Goal: Information Seeking & Learning: Learn about a topic

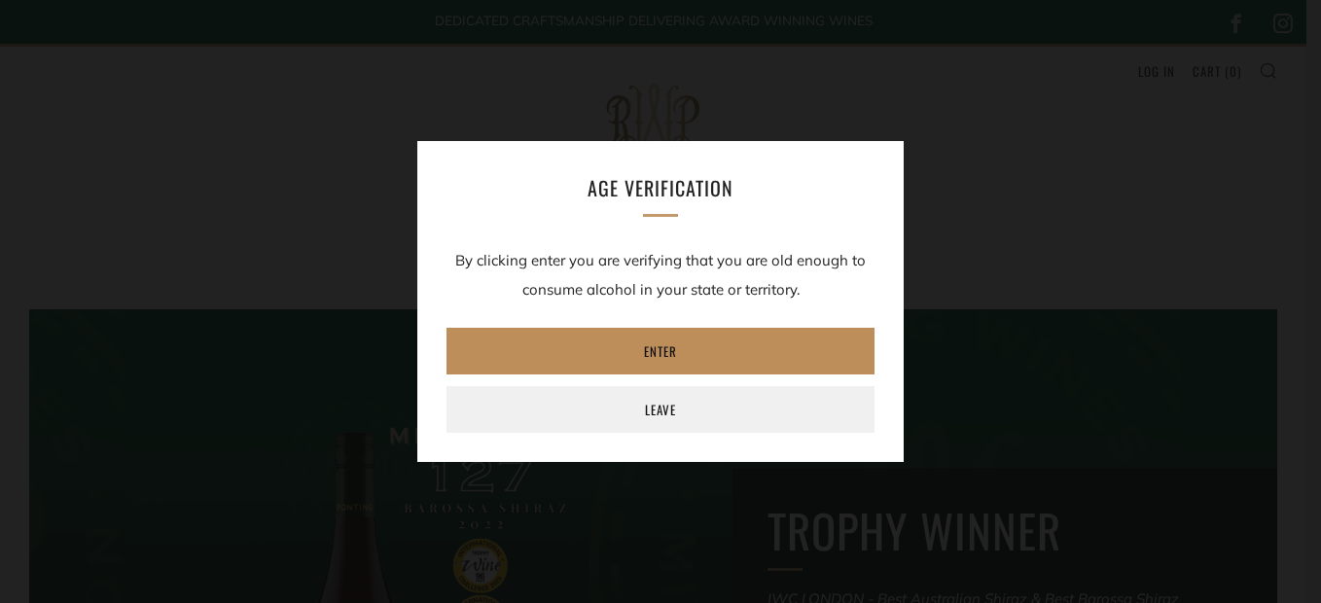
click at [651, 359] on link "Enter" at bounding box center [660, 351] width 428 height 47
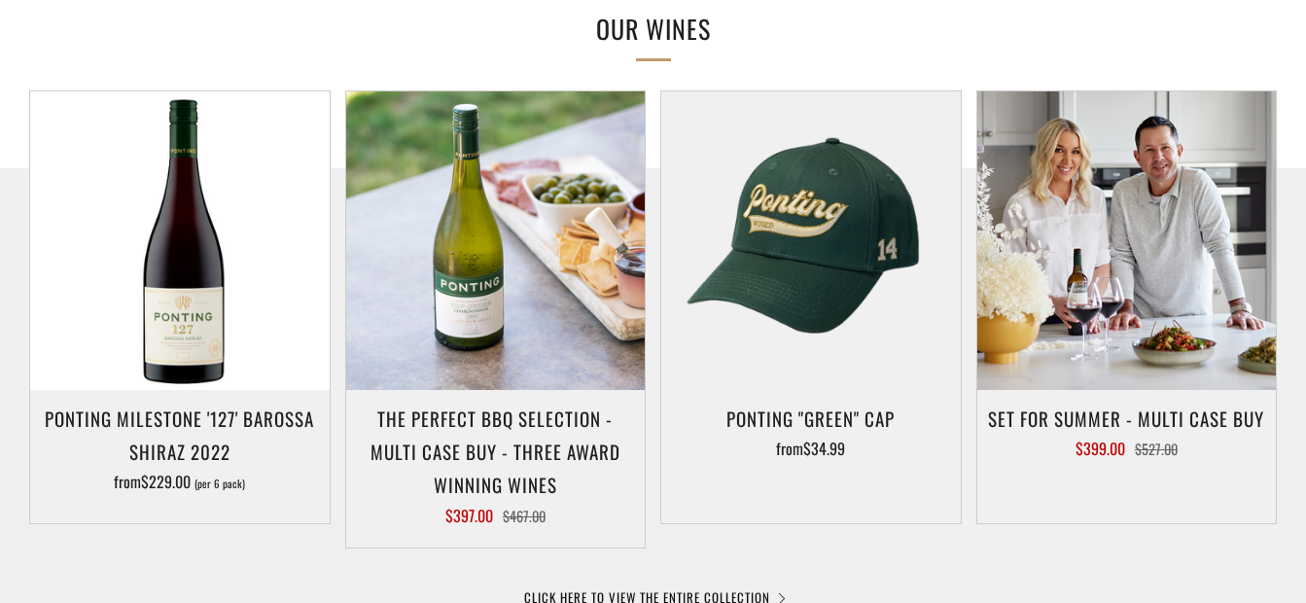
scroll to position [945, 0]
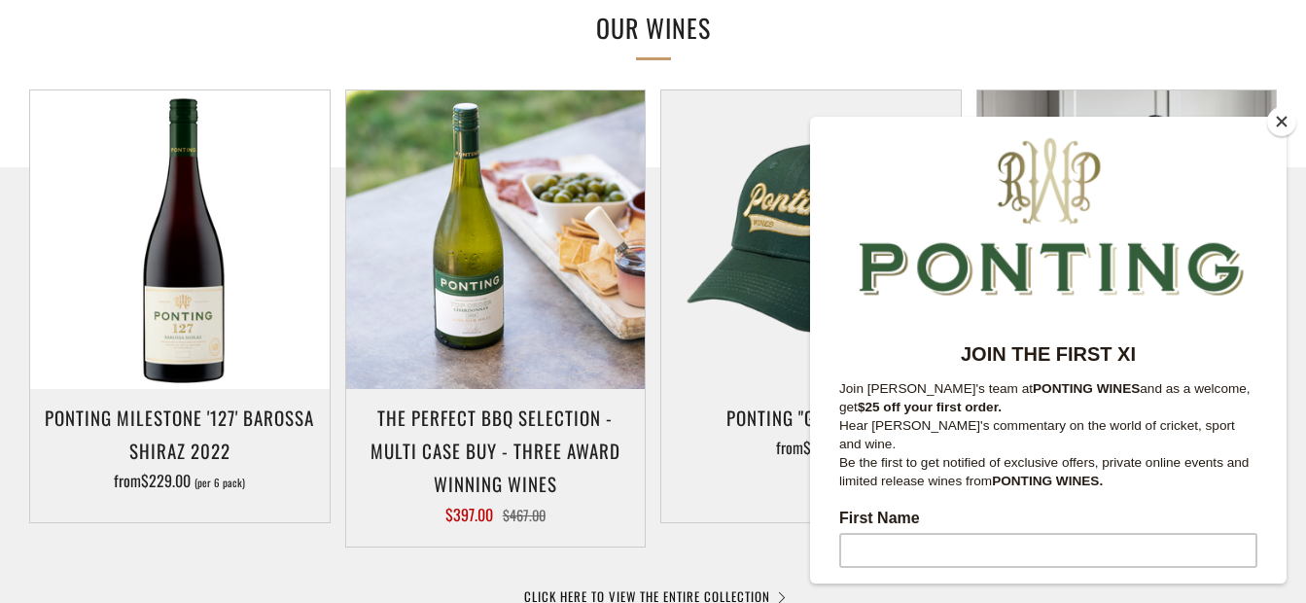
click at [1286, 121] on button "Close" at bounding box center [1281, 121] width 29 height 29
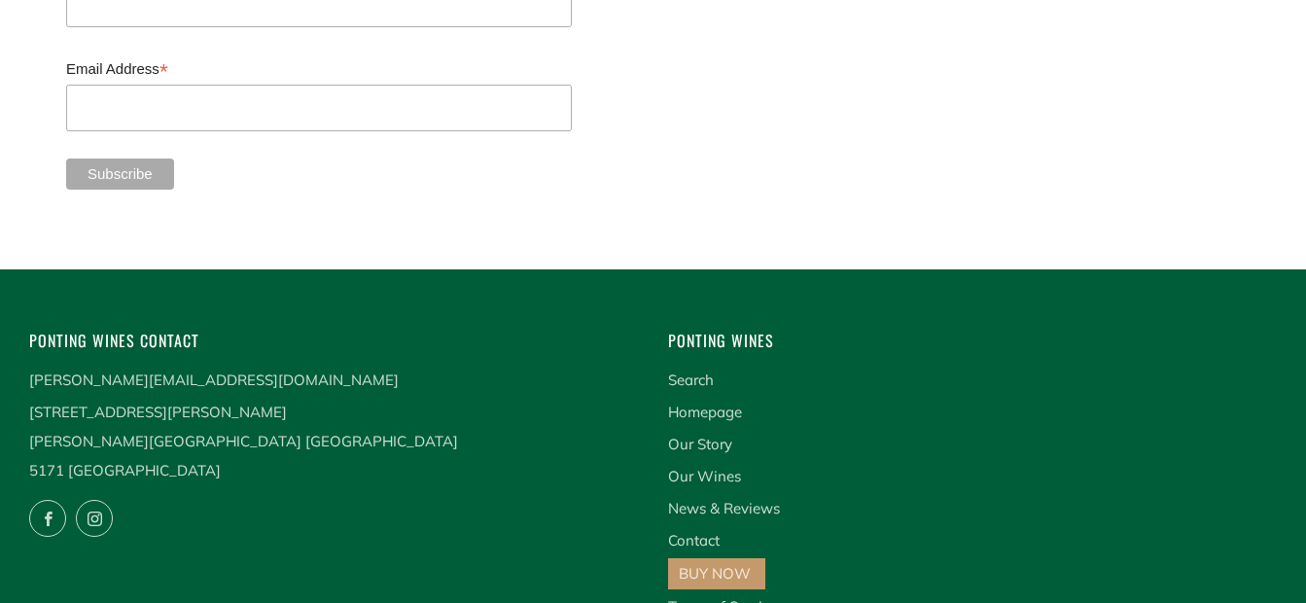
scroll to position [5248, 0]
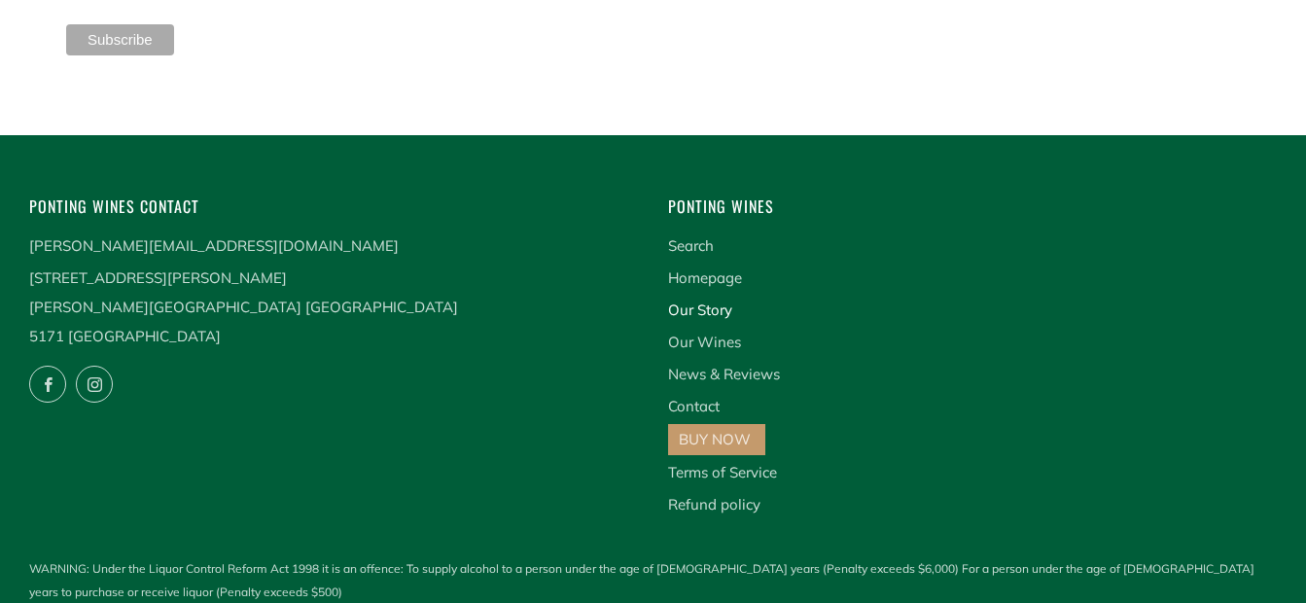
click at [727, 300] on link "Our Story" at bounding box center [700, 309] width 64 height 18
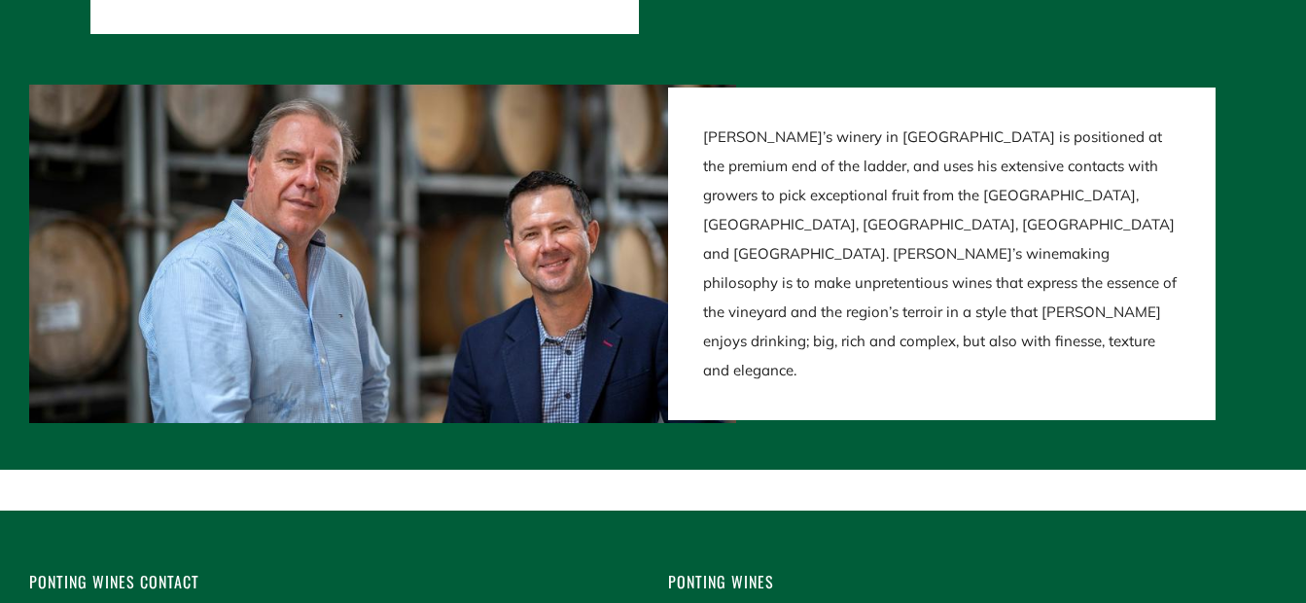
scroll to position [3939, 0]
